Goal: Transaction & Acquisition: Purchase product/service

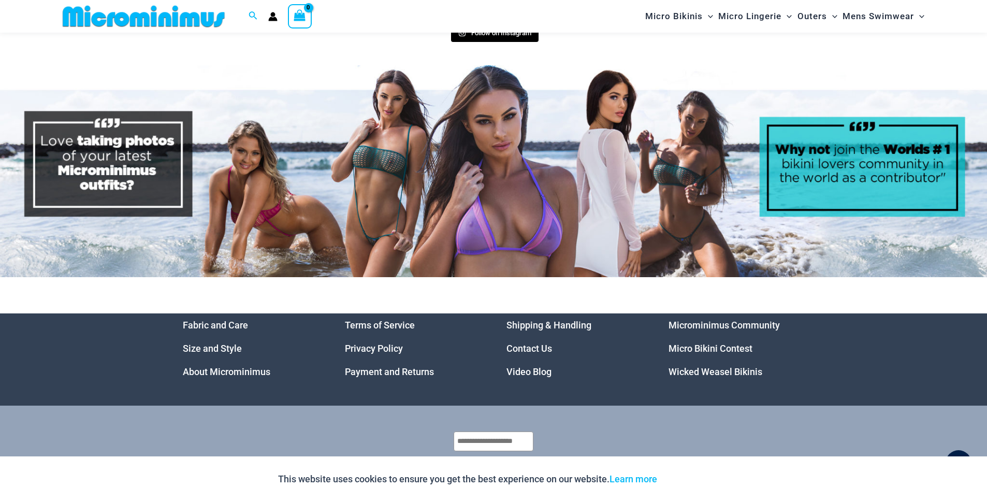
scroll to position [5260, 0]
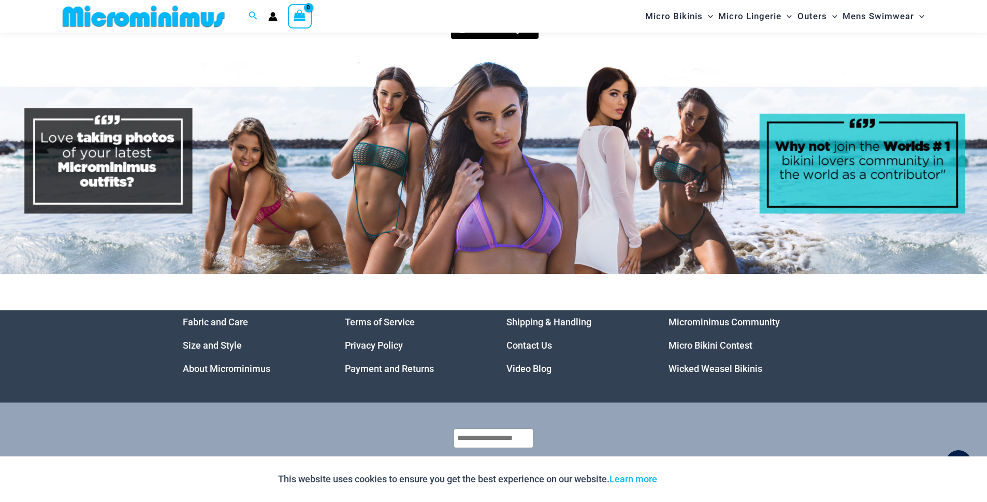
click at [685, 340] on link "Micro Bikini Contest" at bounding box center [711, 345] width 84 height 11
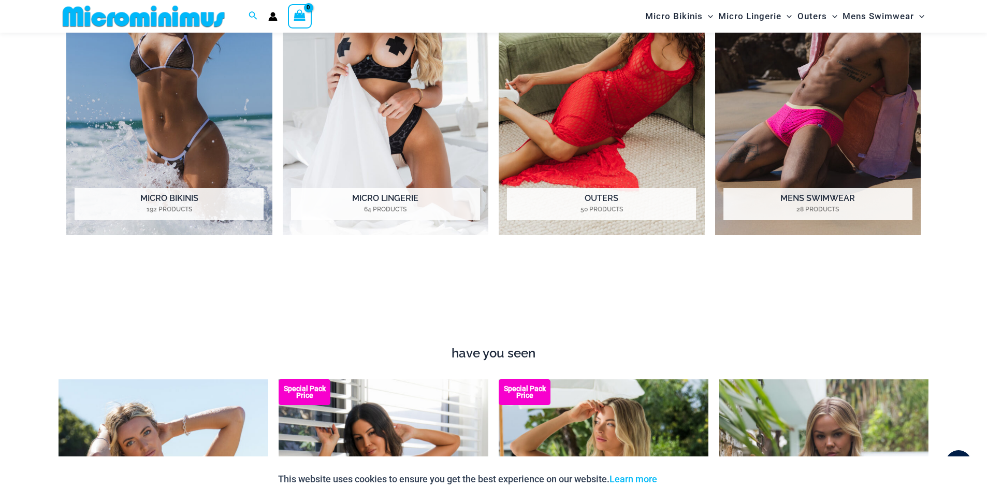
scroll to position [1066, 0]
click at [199, 157] on img "Visit product category Micro Bikinis" at bounding box center [169, 77] width 206 height 316
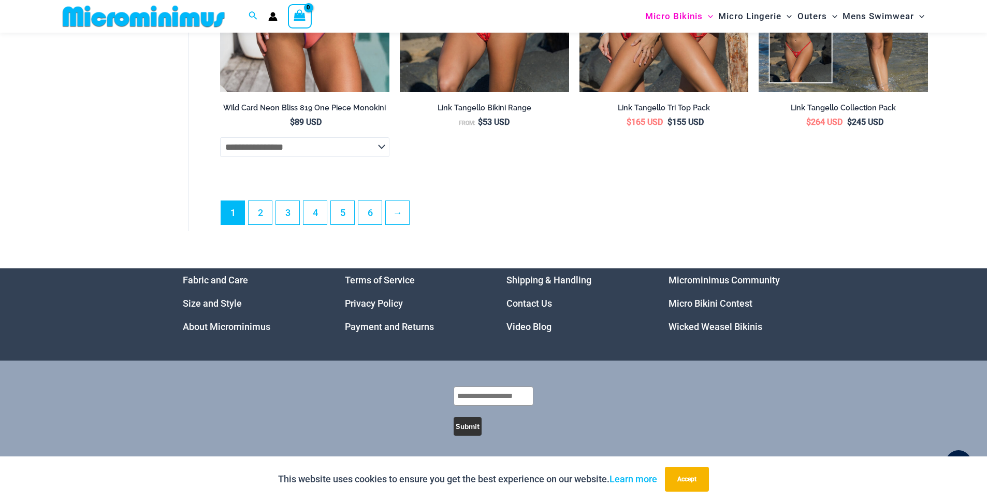
scroll to position [3003, 0]
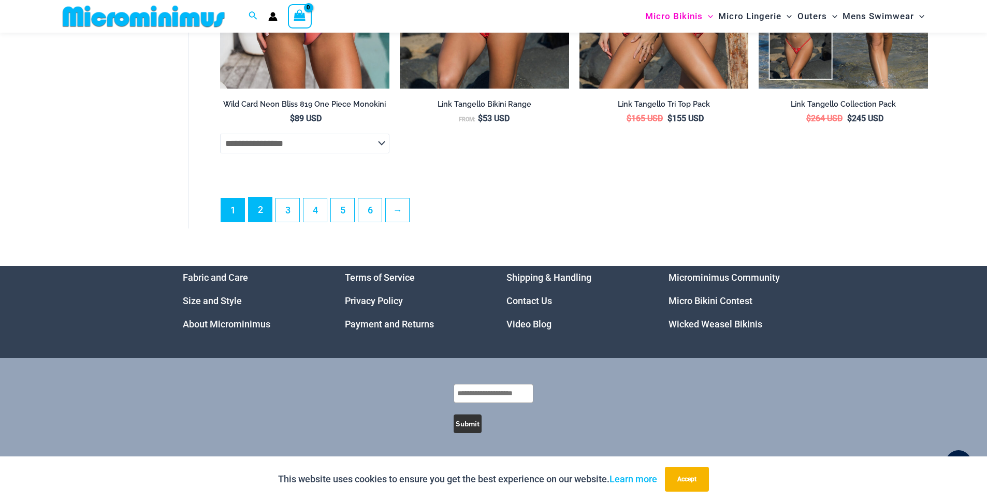
click at [261, 213] on link "2" at bounding box center [260, 209] width 23 height 24
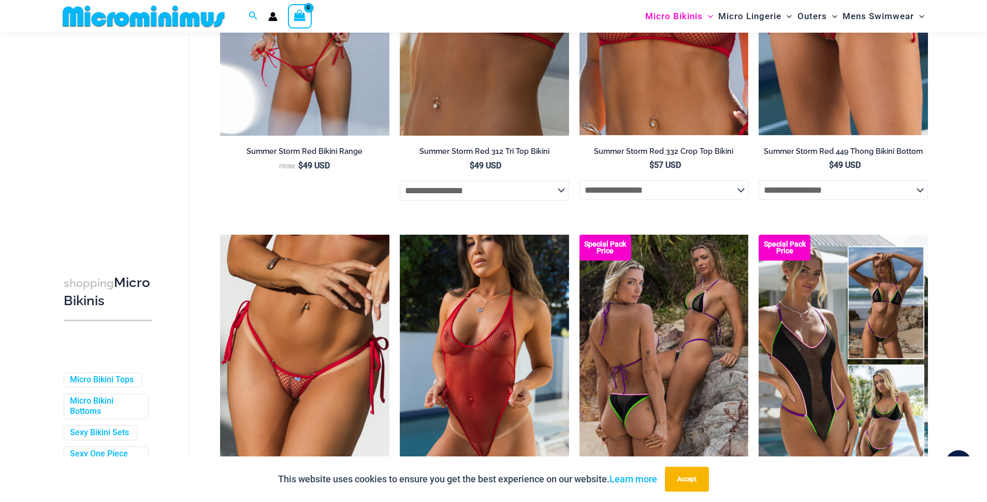
scroll to position [1307, 0]
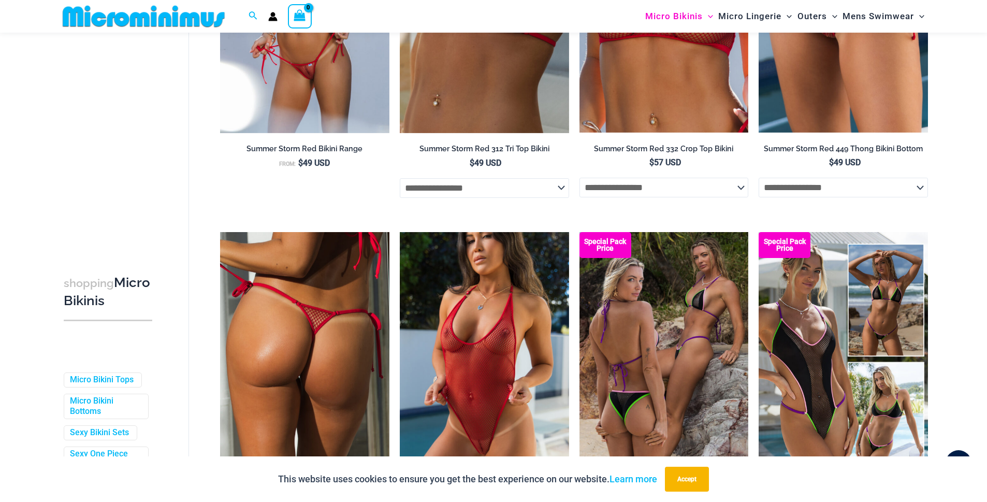
click at [345, 385] on img at bounding box center [304, 359] width 169 height 254
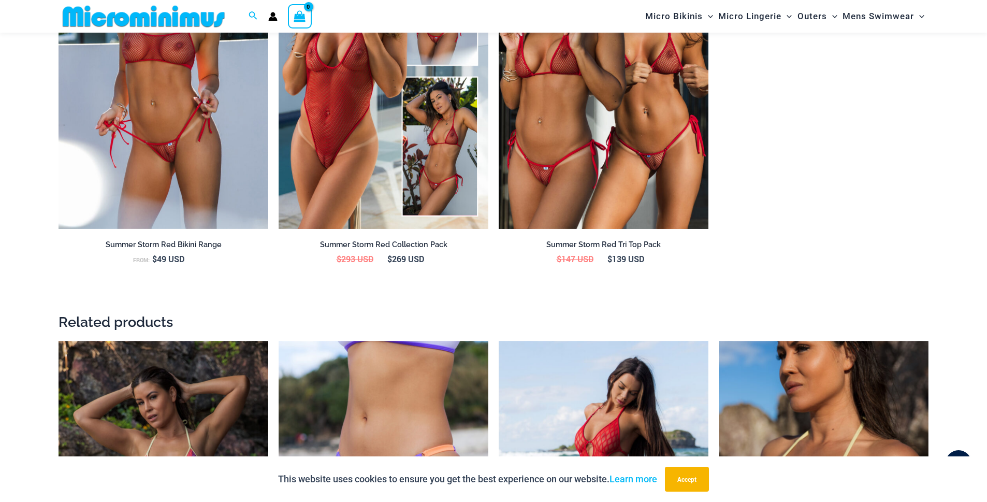
scroll to position [1308, 0]
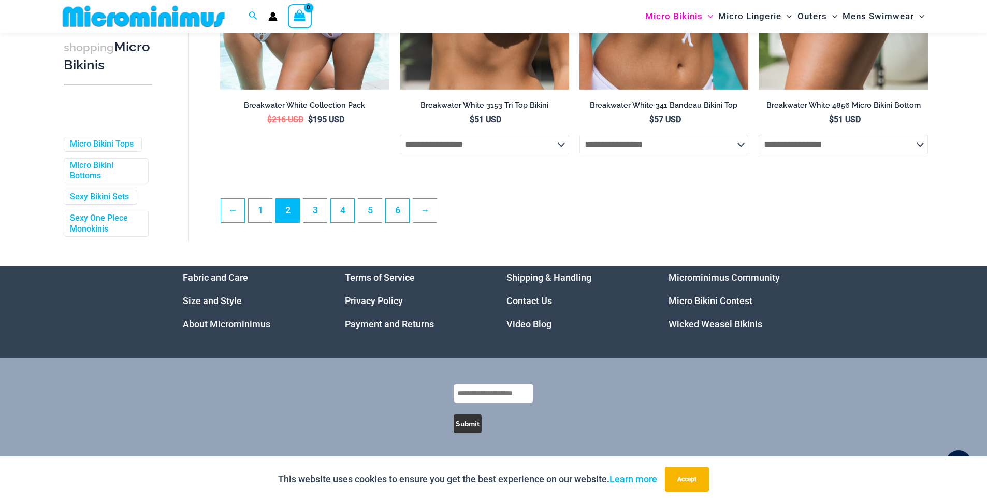
scroll to position [2791, 0]
click at [324, 209] on link "3" at bounding box center [315, 210] width 23 height 24
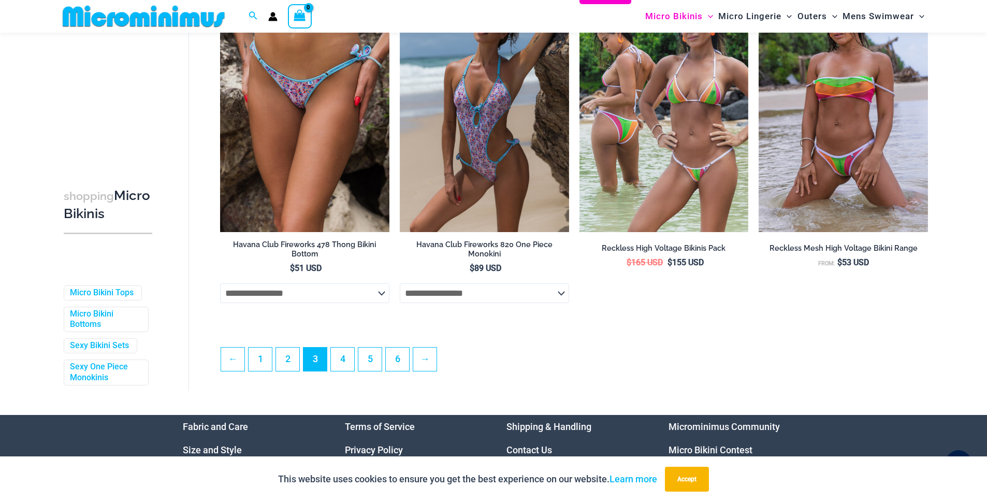
scroll to position [2625, 0]
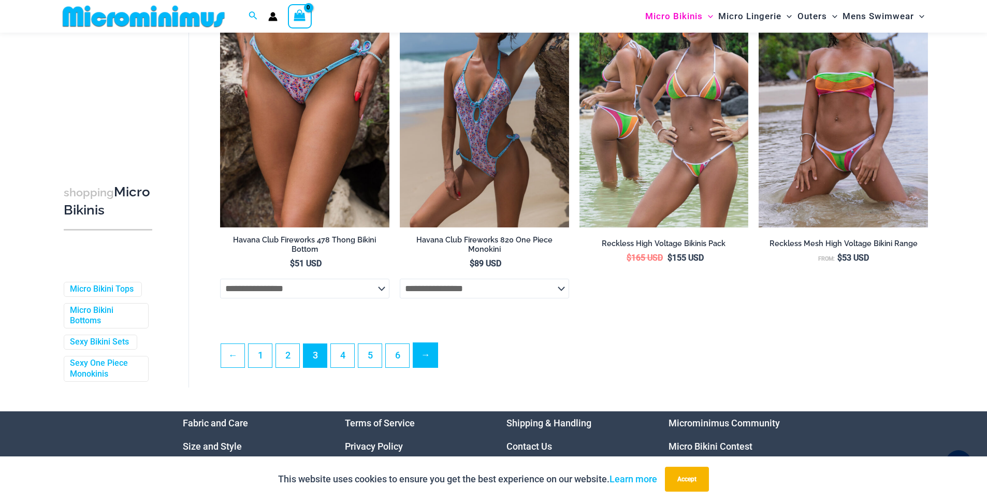
click at [434, 364] on link "→" at bounding box center [425, 355] width 24 height 24
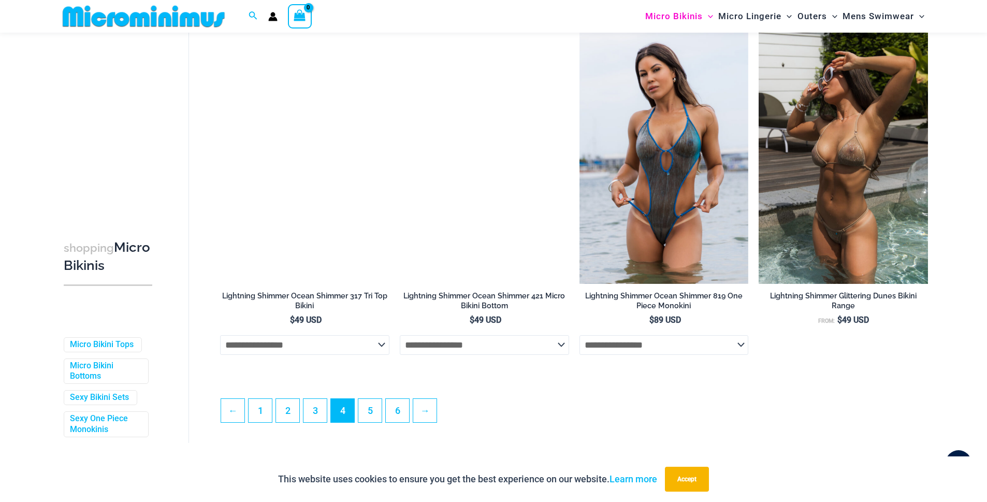
scroll to position [2568, 0]
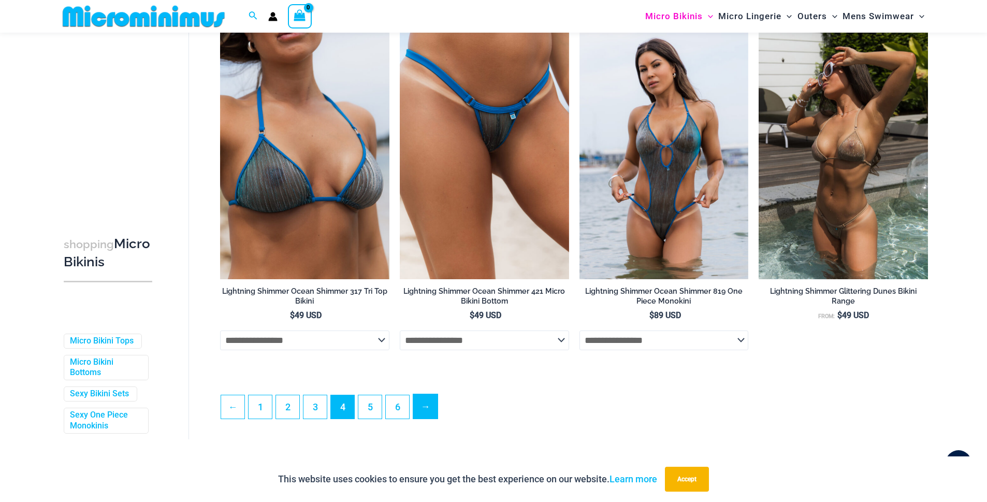
click at [426, 418] on link "→" at bounding box center [425, 406] width 24 height 24
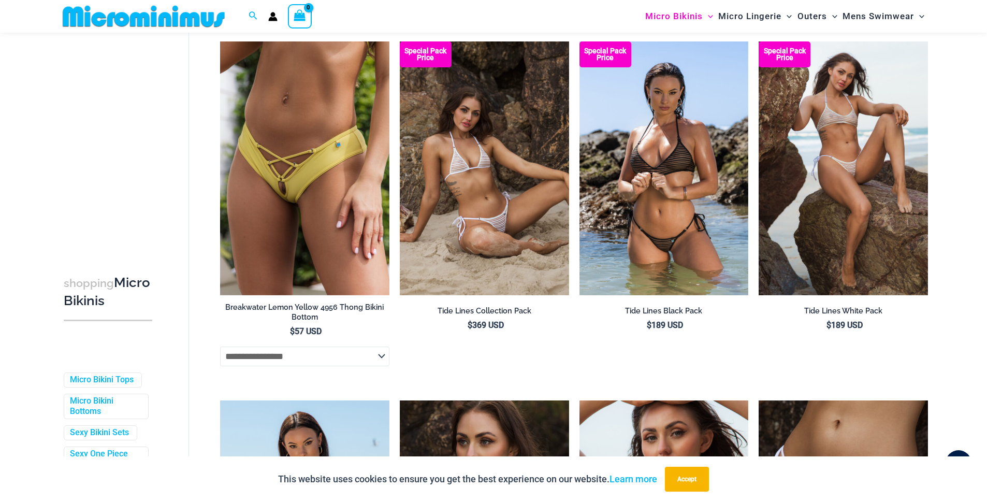
scroll to position [2186, 0]
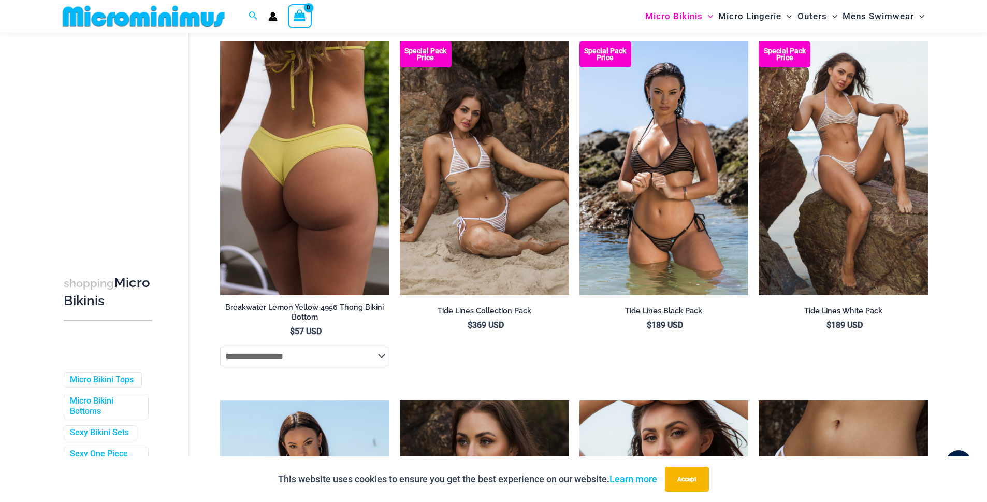
click at [332, 265] on img at bounding box center [304, 168] width 169 height 254
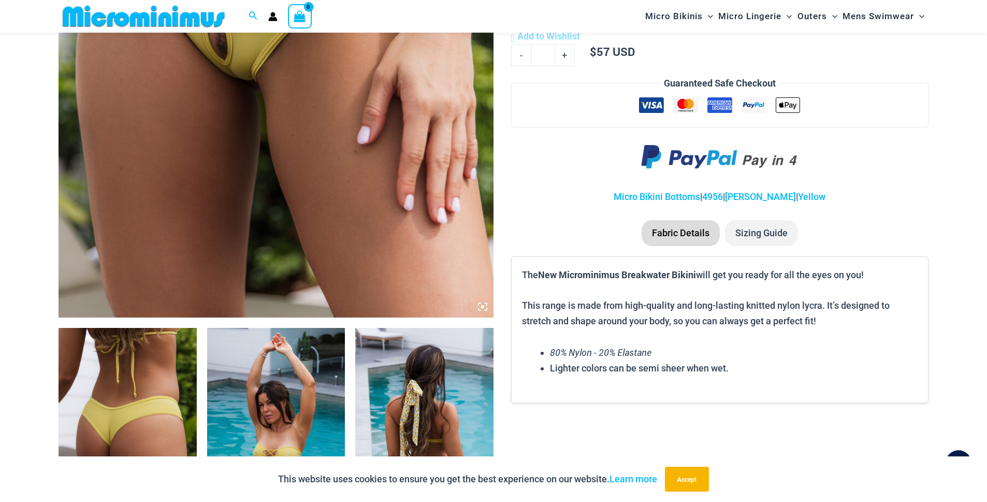
scroll to position [429, 0]
click at [484, 307] on icon at bounding box center [482, 306] width 3 height 3
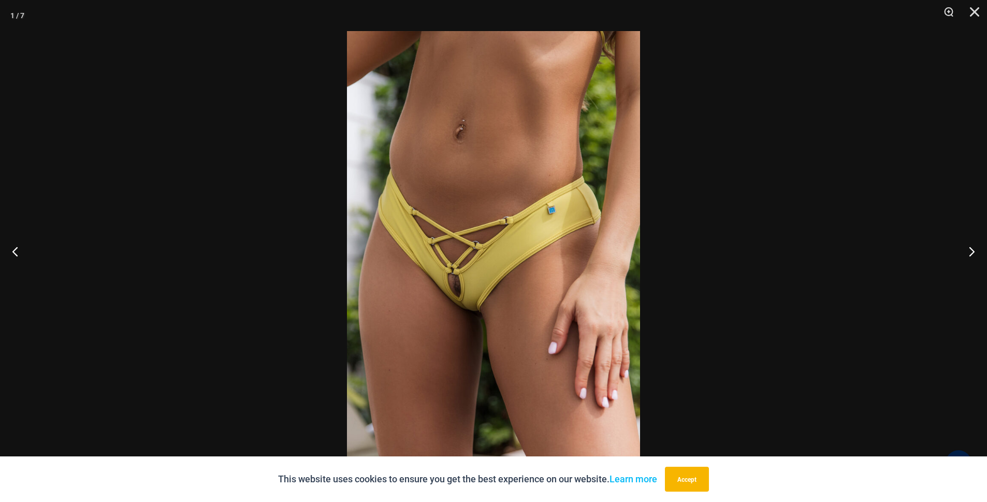
click at [484, 307] on img at bounding box center [493, 251] width 293 height 440
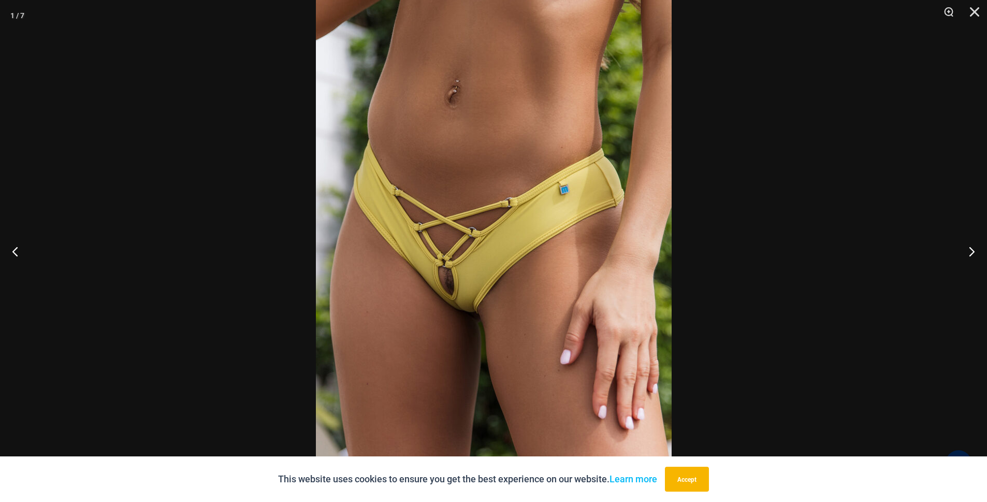
click at [484, 307] on img at bounding box center [494, 239] width 356 height 533
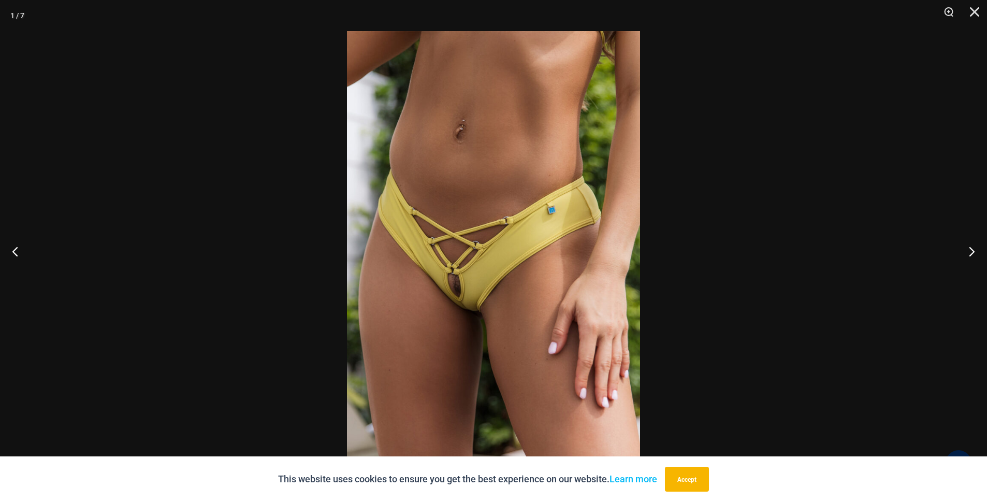
click at [484, 307] on img at bounding box center [493, 251] width 293 height 440
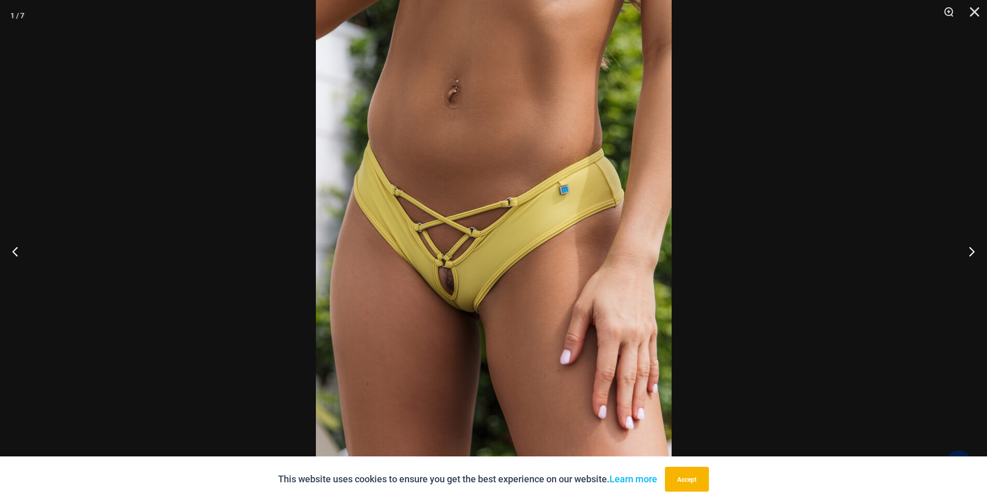
click at [484, 307] on img at bounding box center [494, 239] width 356 height 533
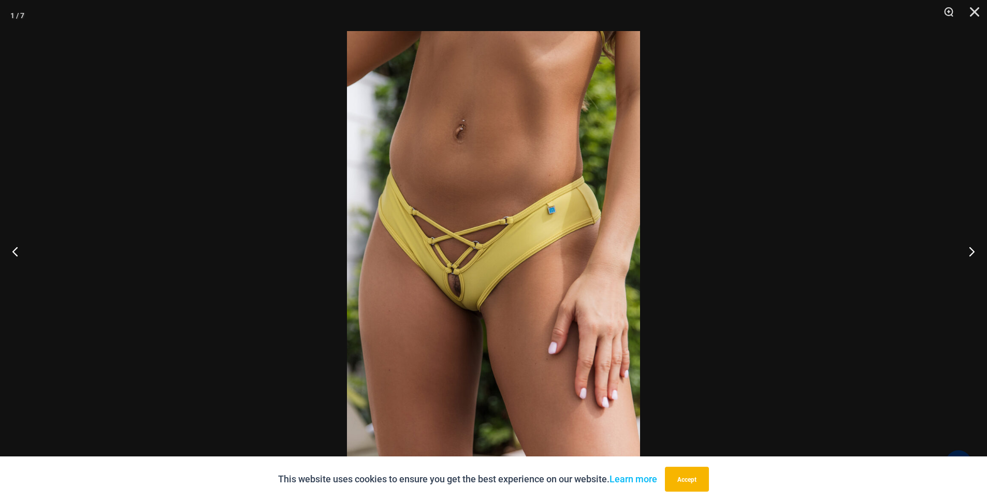
click at [484, 307] on img at bounding box center [493, 251] width 293 height 440
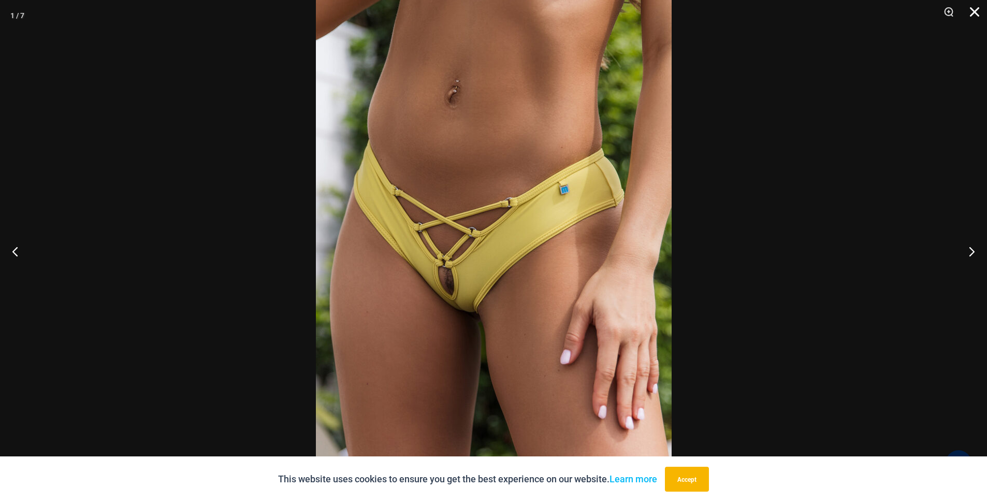
click at [976, 15] on button "Close" at bounding box center [971, 15] width 26 height 31
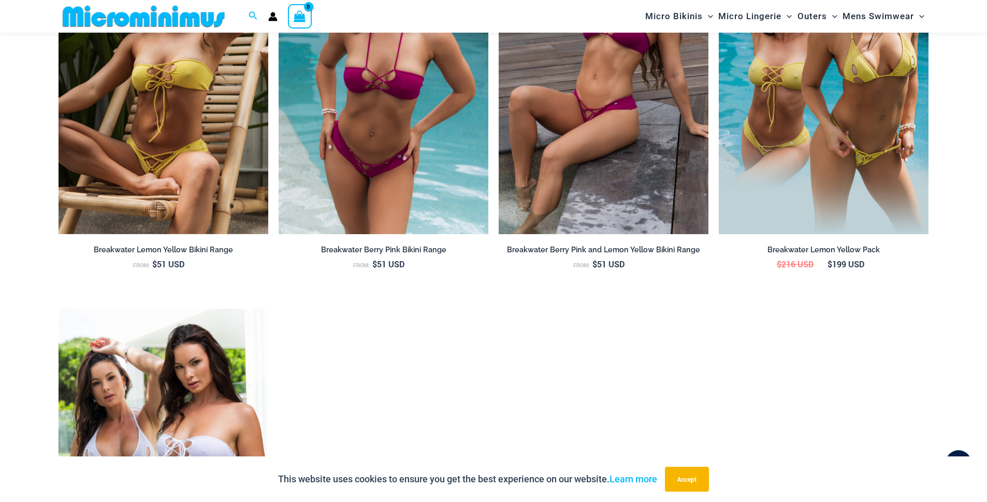
scroll to position [1308, 0]
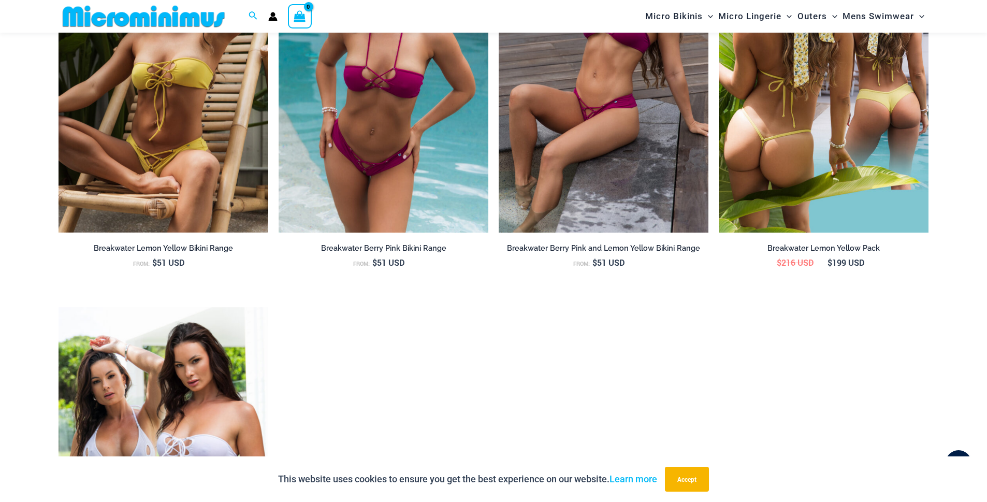
click at [833, 178] on img at bounding box center [824, 75] width 210 height 315
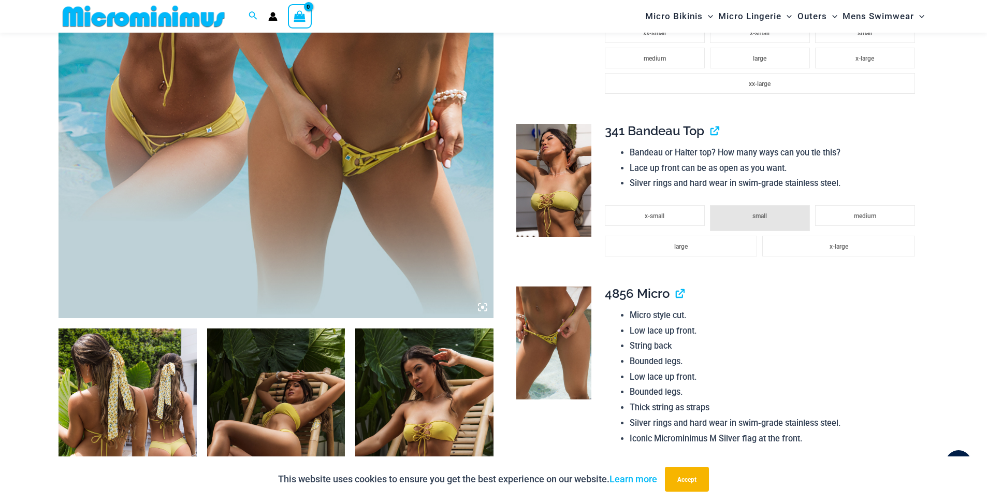
scroll to position [429, 0]
click at [554, 359] on img at bounding box center [553, 342] width 75 height 113
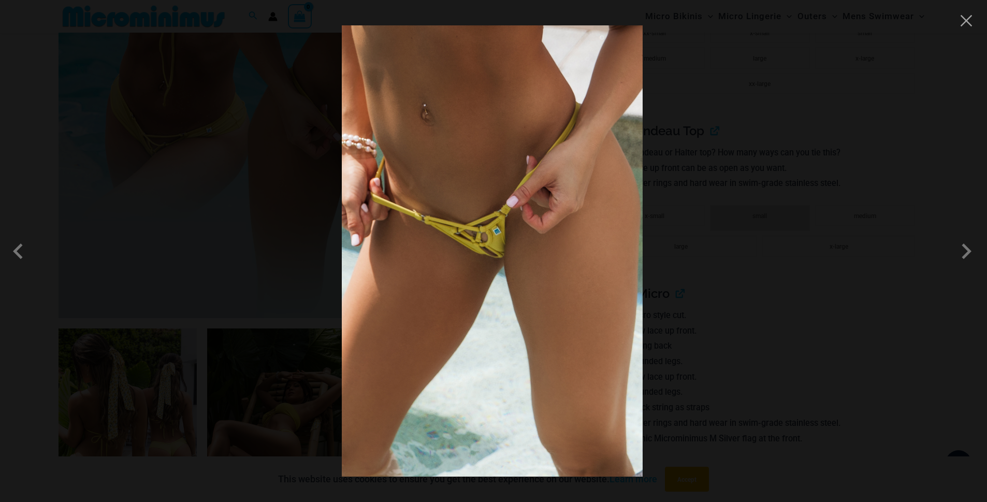
click at [542, 324] on img at bounding box center [492, 250] width 301 height 451
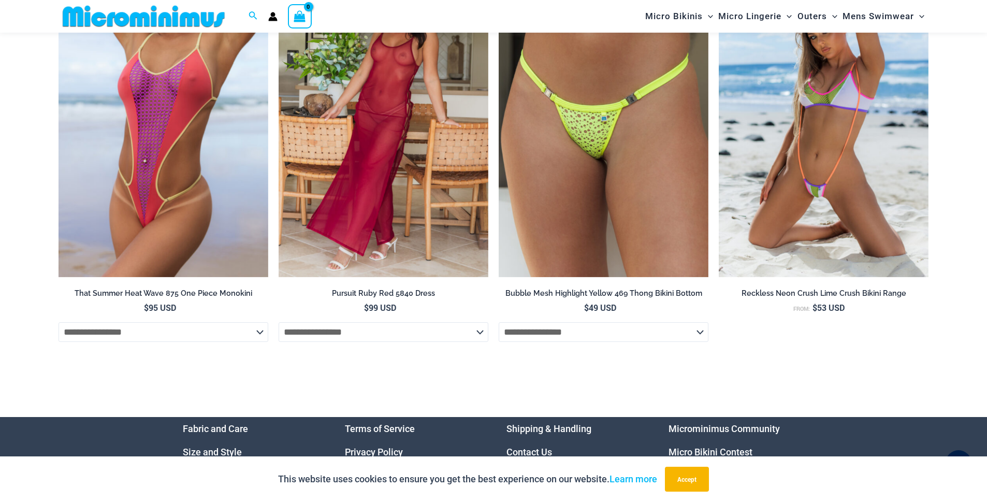
scroll to position [3952, 0]
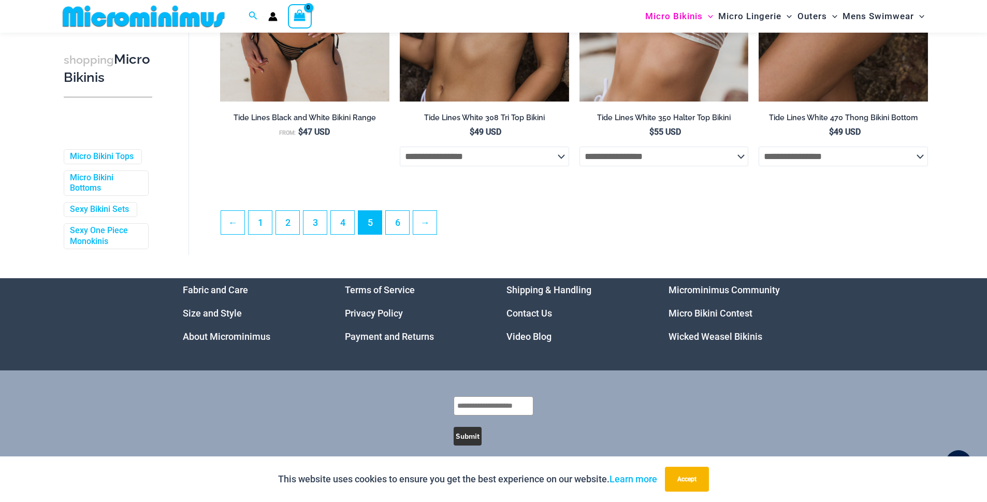
scroll to position [2757, 0]
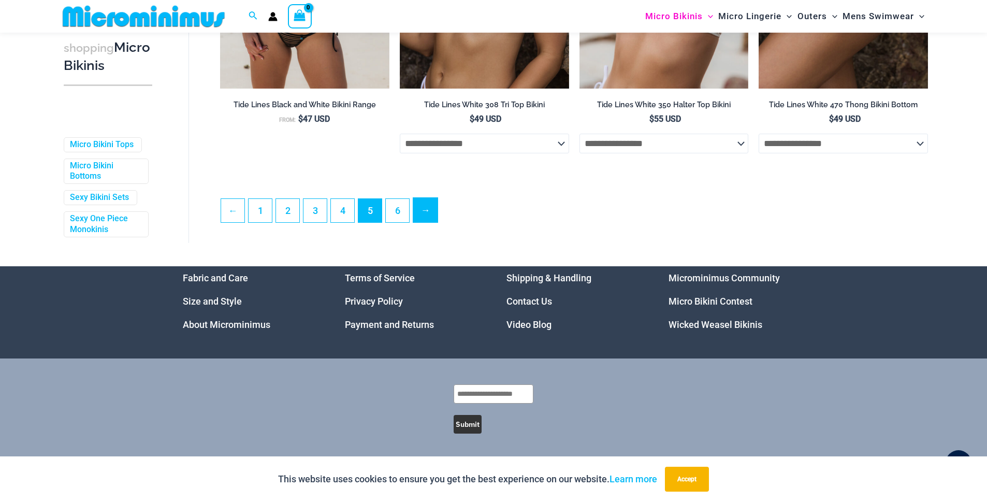
click at [427, 208] on link "→" at bounding box center [425, 210] width 24 height 24
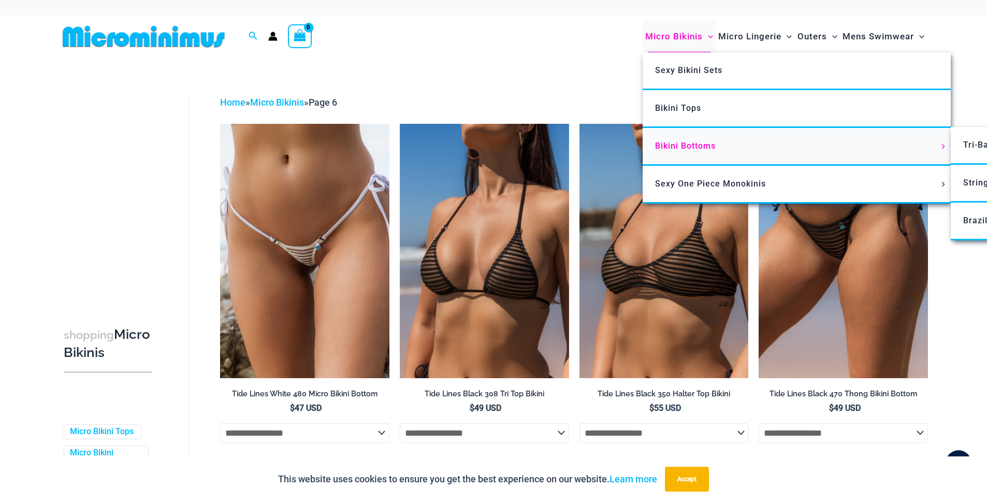
click at [680, 149] on span "Bikini Bottoms" at bounding box center [685, 146] width 61 height 10
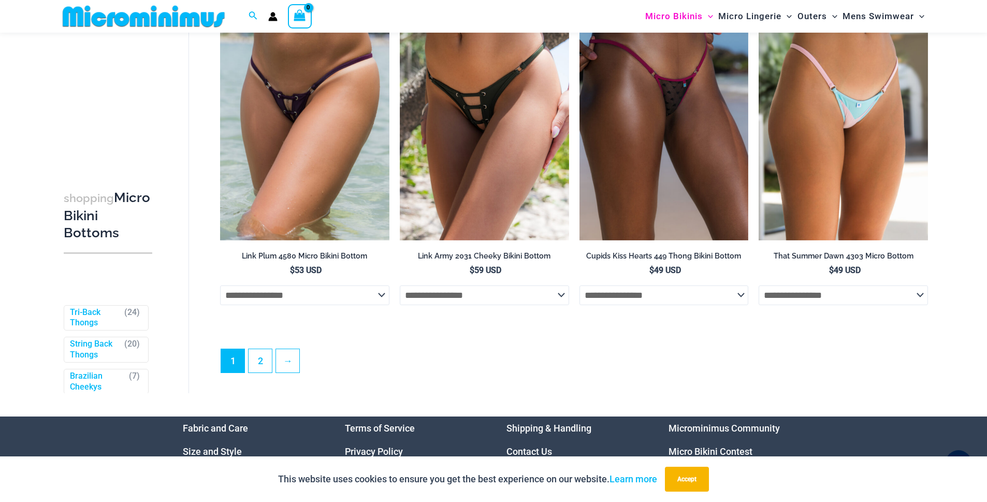
scroll to position [3072, 0]
